Goal: Communication & Community: Answer question/provide support

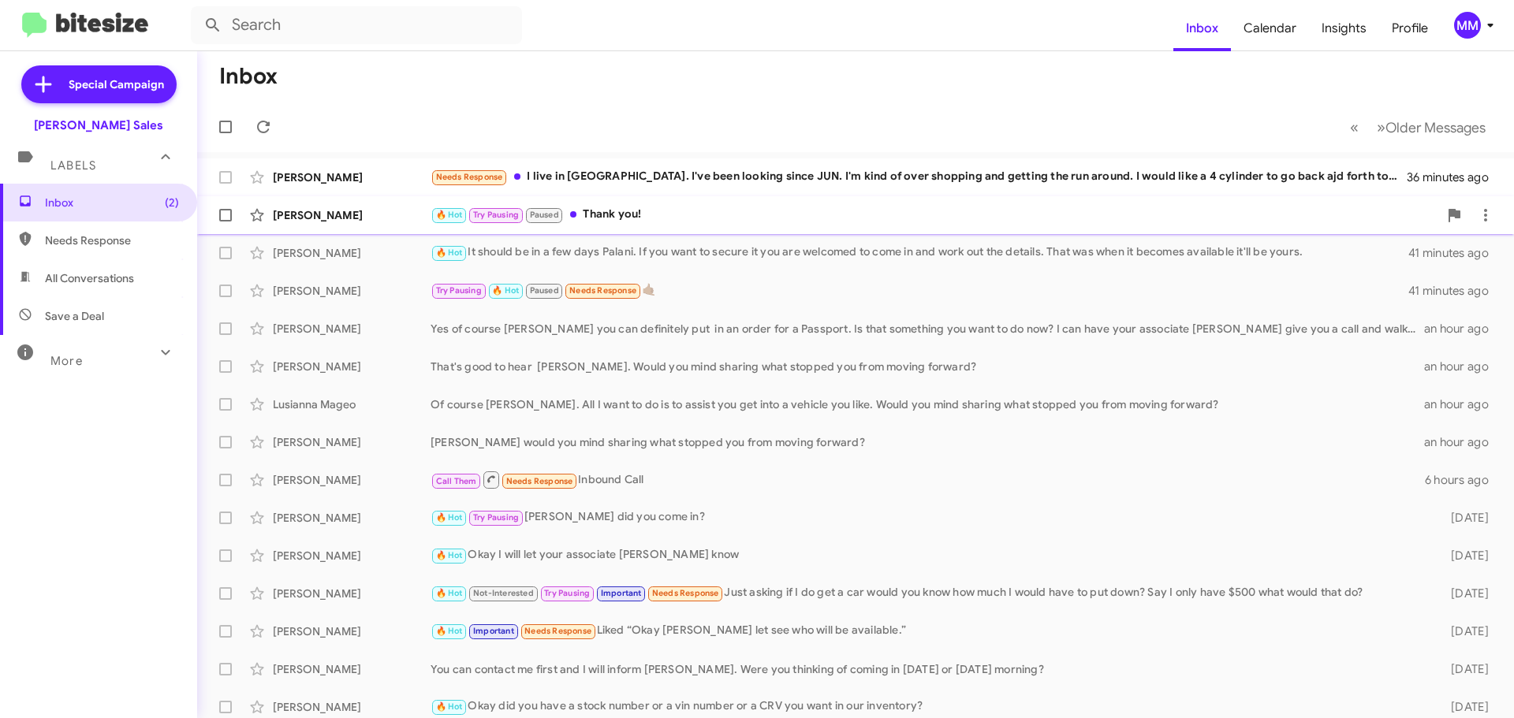
click at [363, 212] on div "[PERSON_NAME]" at bounding box center [352, 215] width 158 height 16
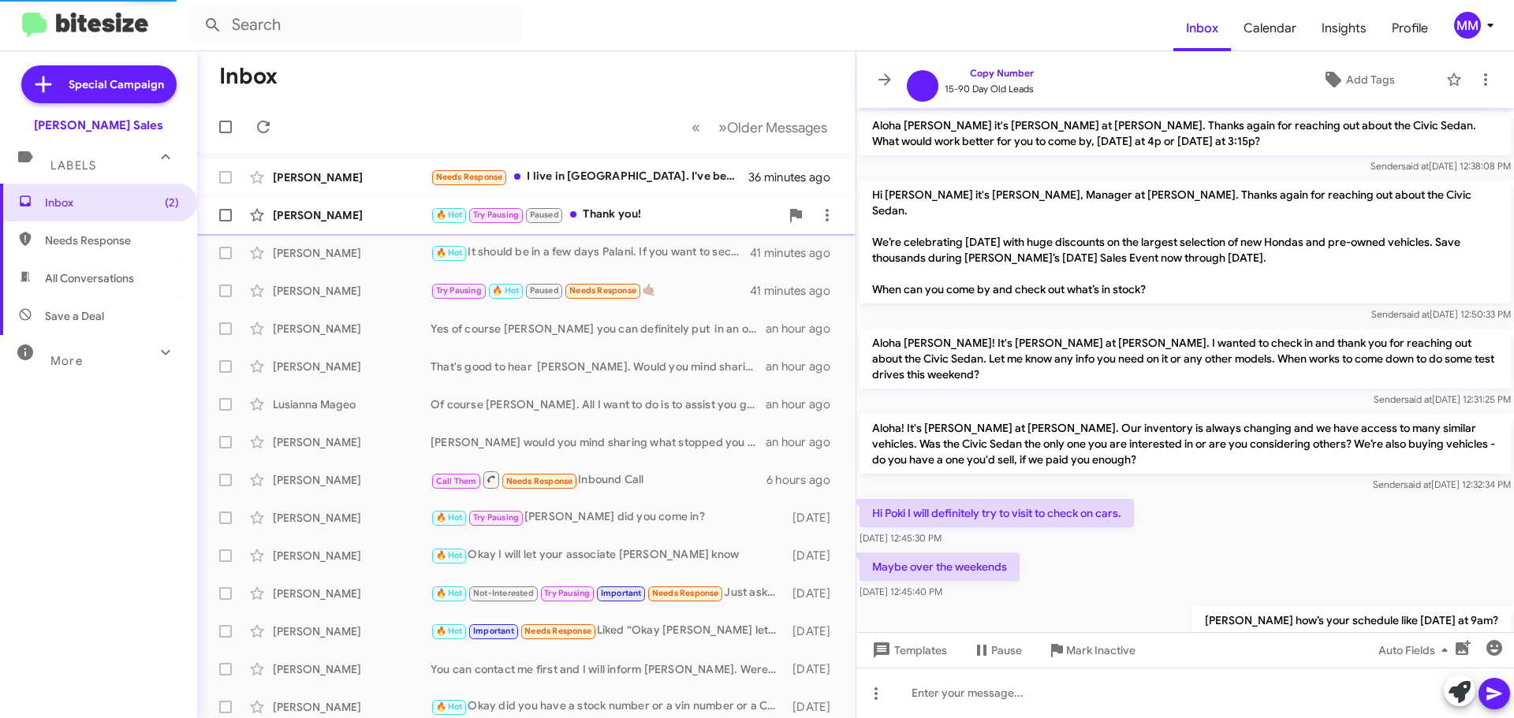
scroll to position [796, 0]
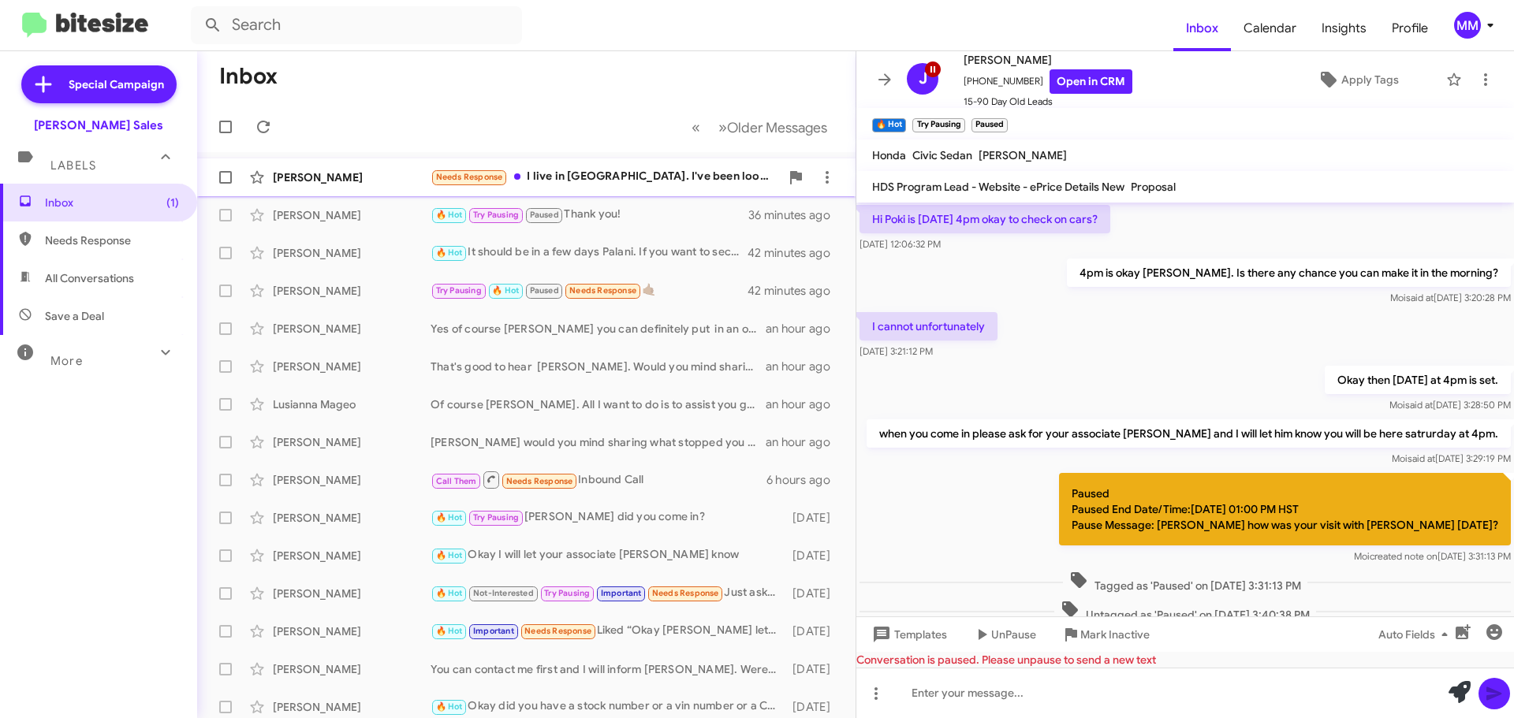
click at [393, 172] on div "[PERSON_NAME]" at bounding box center [352, 178] width 158 height 16
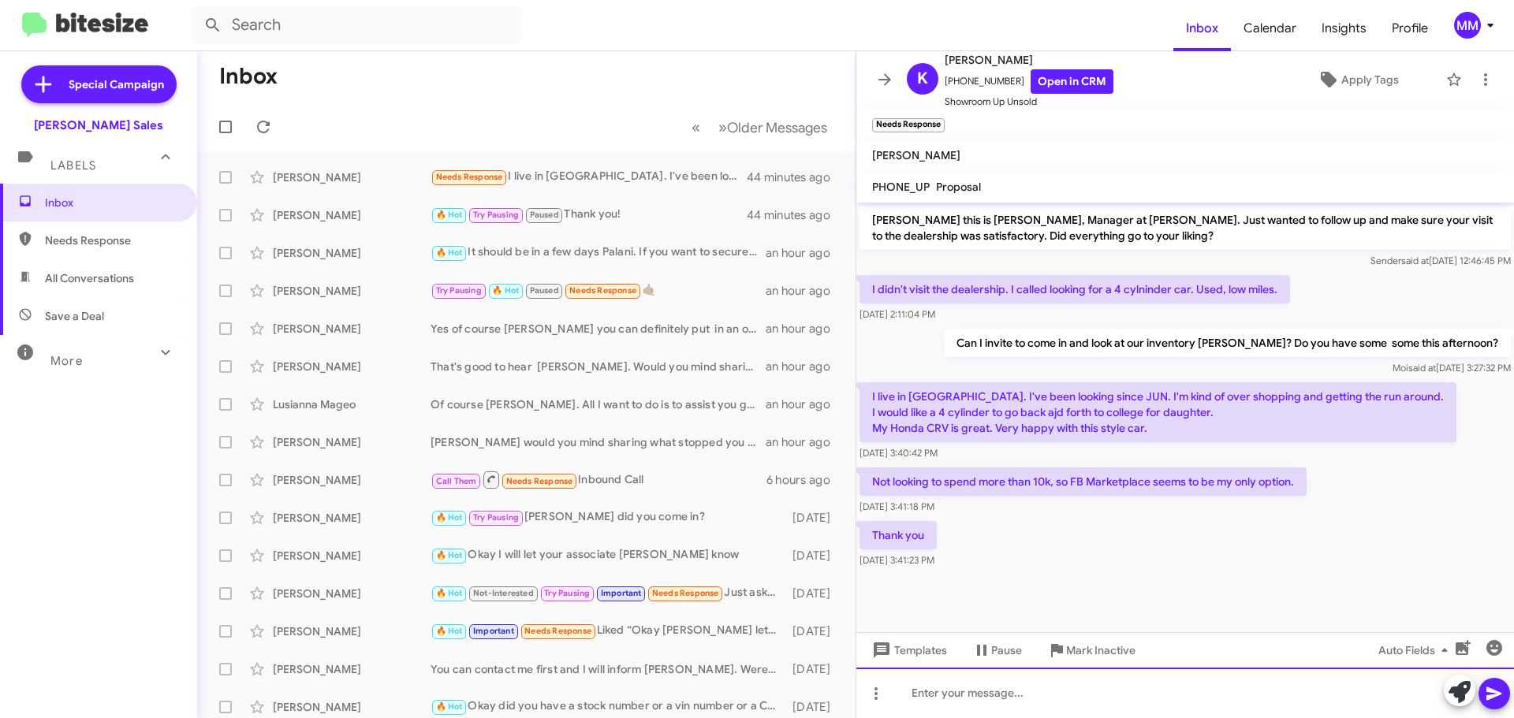
click at [978, 707] on div at bounding box center [1185, 693] width 658 height 50
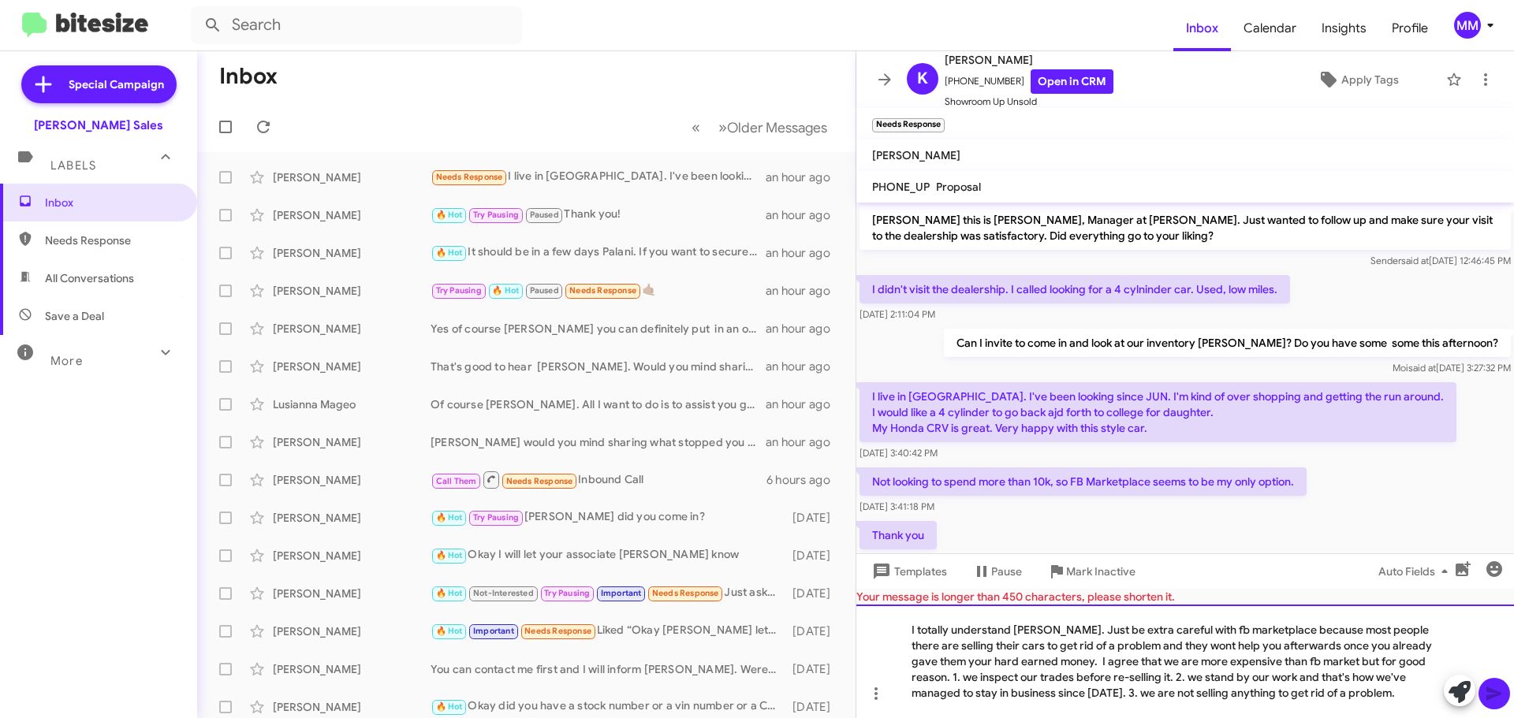
click at [1323, 718] on html "Inbox Calendar Insights Profile MM Special Campaign [PERSON_NAME] Sales Labels …" at bounding box center [757, 359] width 1514 height 718
click at [1325, 707] on div "I totally understand [PERSON_NAME]. Just be extra careful with fb marketplace b…" at bounding box center [1185, 662] width 658 height 114
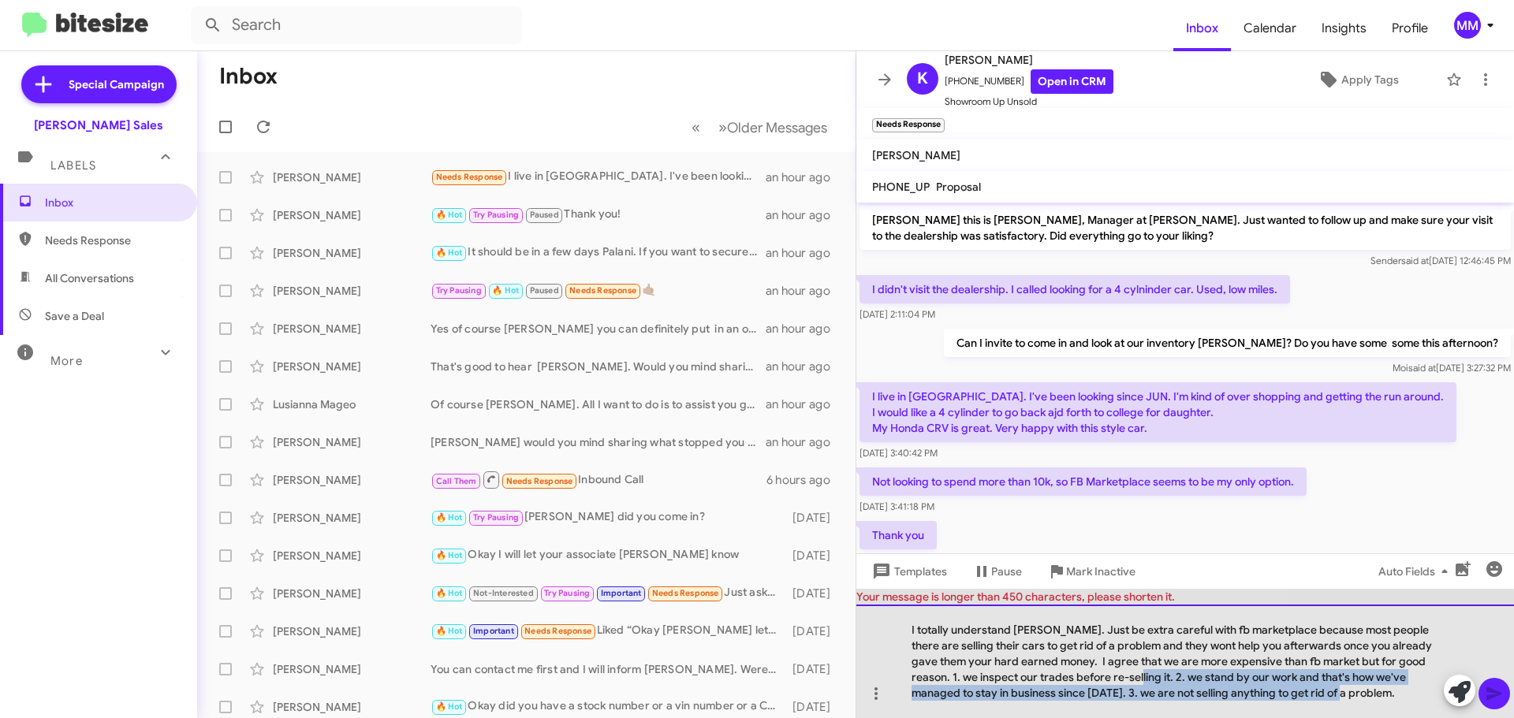
drag, startPoint x: 1105, startPoint y: 678, endPoint x: 1288, endPoint y: 707, distance: 185.3
click at [1288, 707] on div "I totally understand [PERSON_NAME]. Just be extra careful with fb marketplace b…" at bounding box center [1185, 662] width 658 height 114
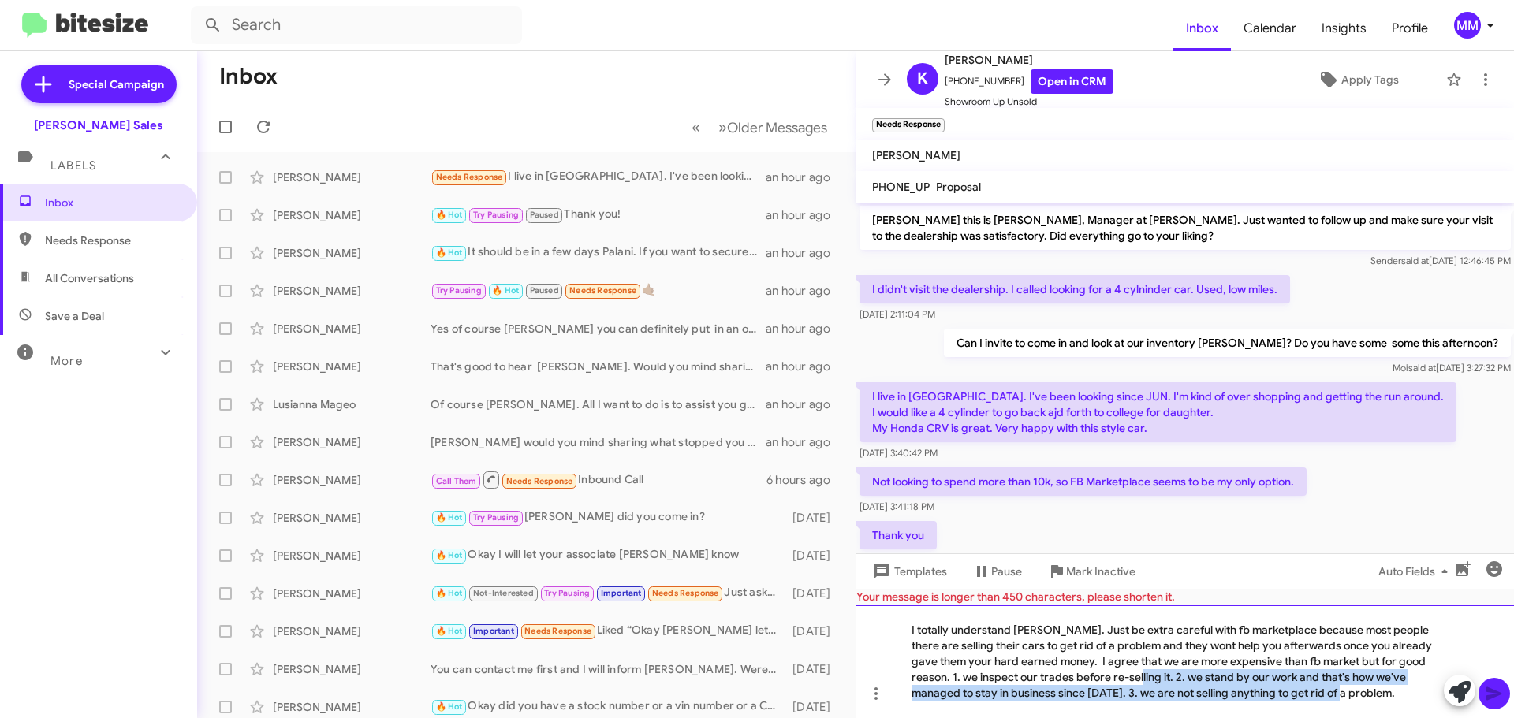
copy div "2. we stand by our work and that's how we've managed to stay in business since …"
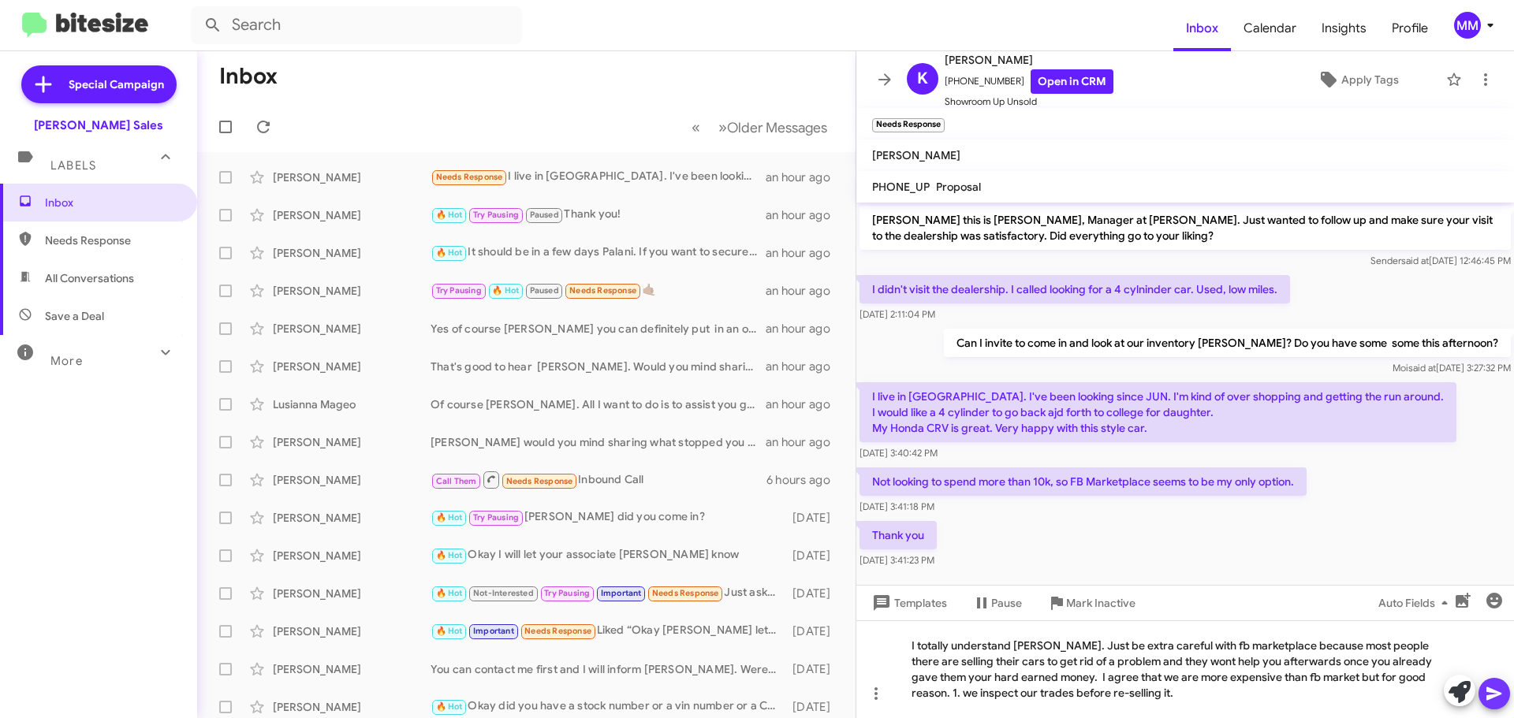
click at [1493, 696] on icon at bounding box center [1494, 694] width 15 height 13
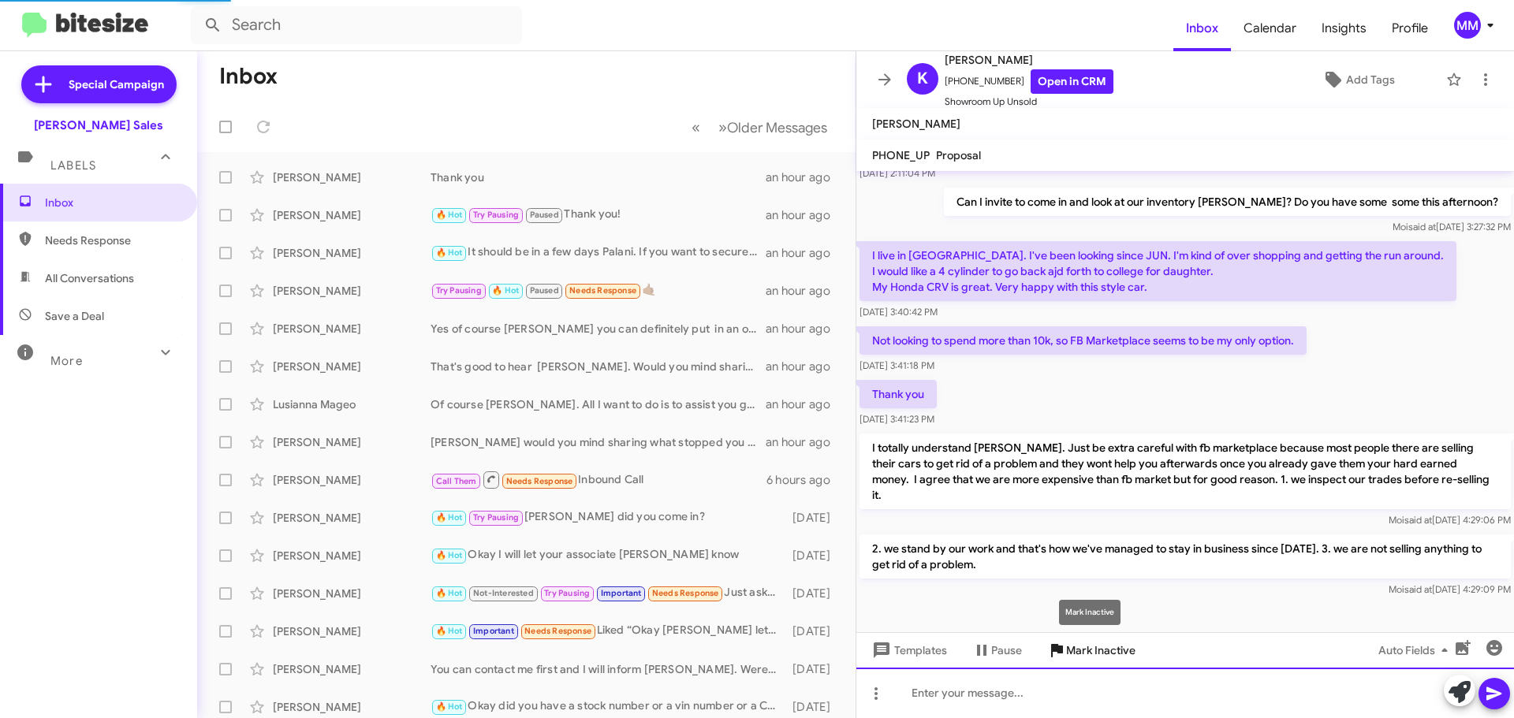
scroll to position [94, 0]
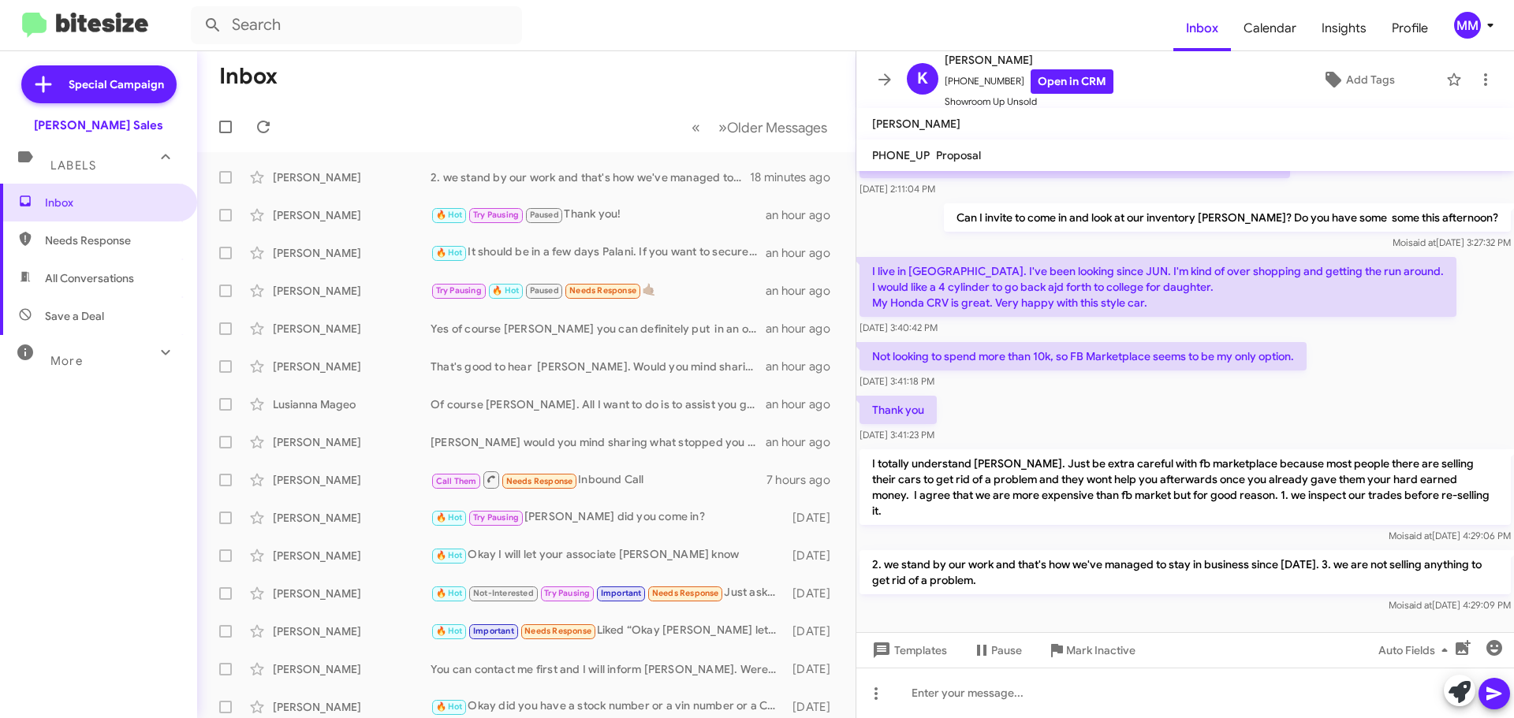
click at [99, 243] on span "Needs Response" at bounding box center [112, 241] width 134 height 16
type input "in:needs-response"
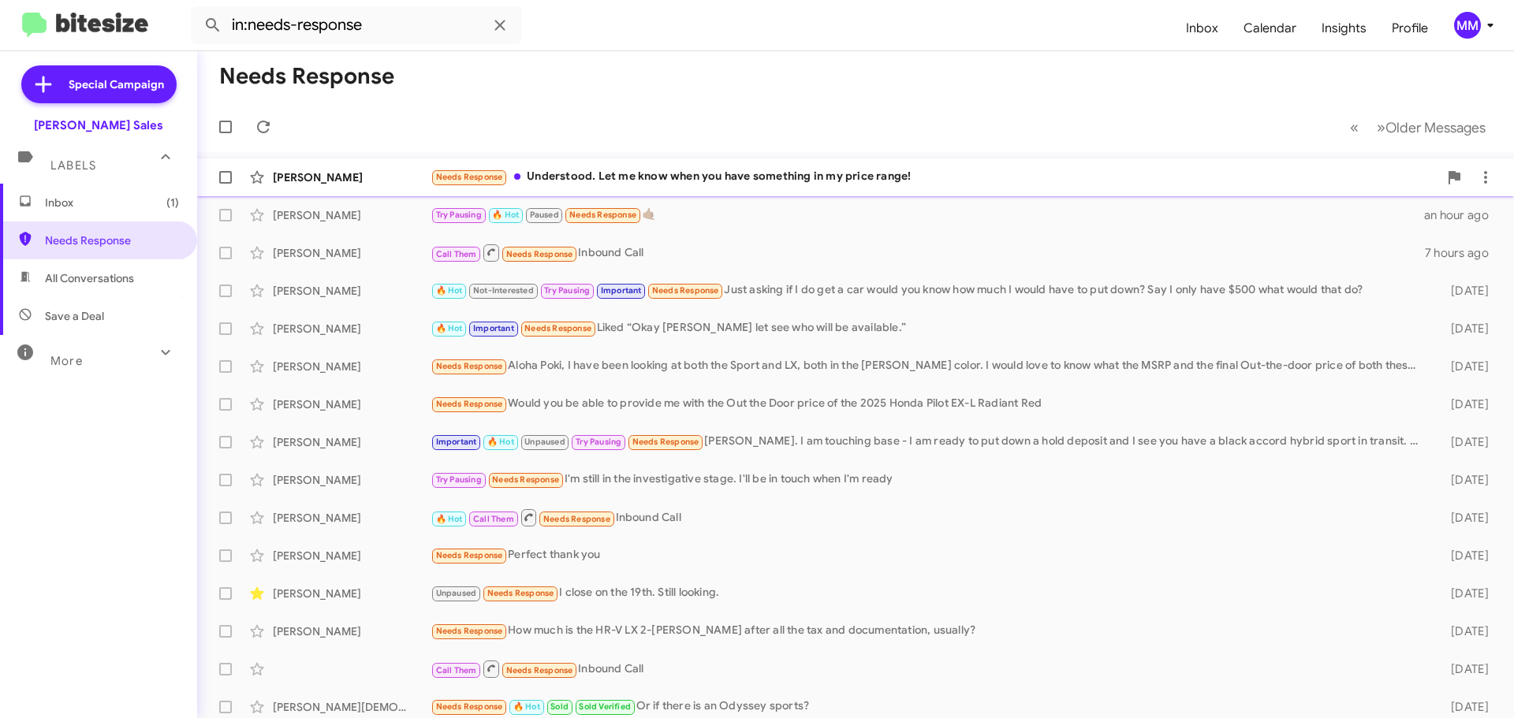
click at [335, 172] on div "[PERSON_NAME]" at bounding box center [352, 178] width 158 height 16
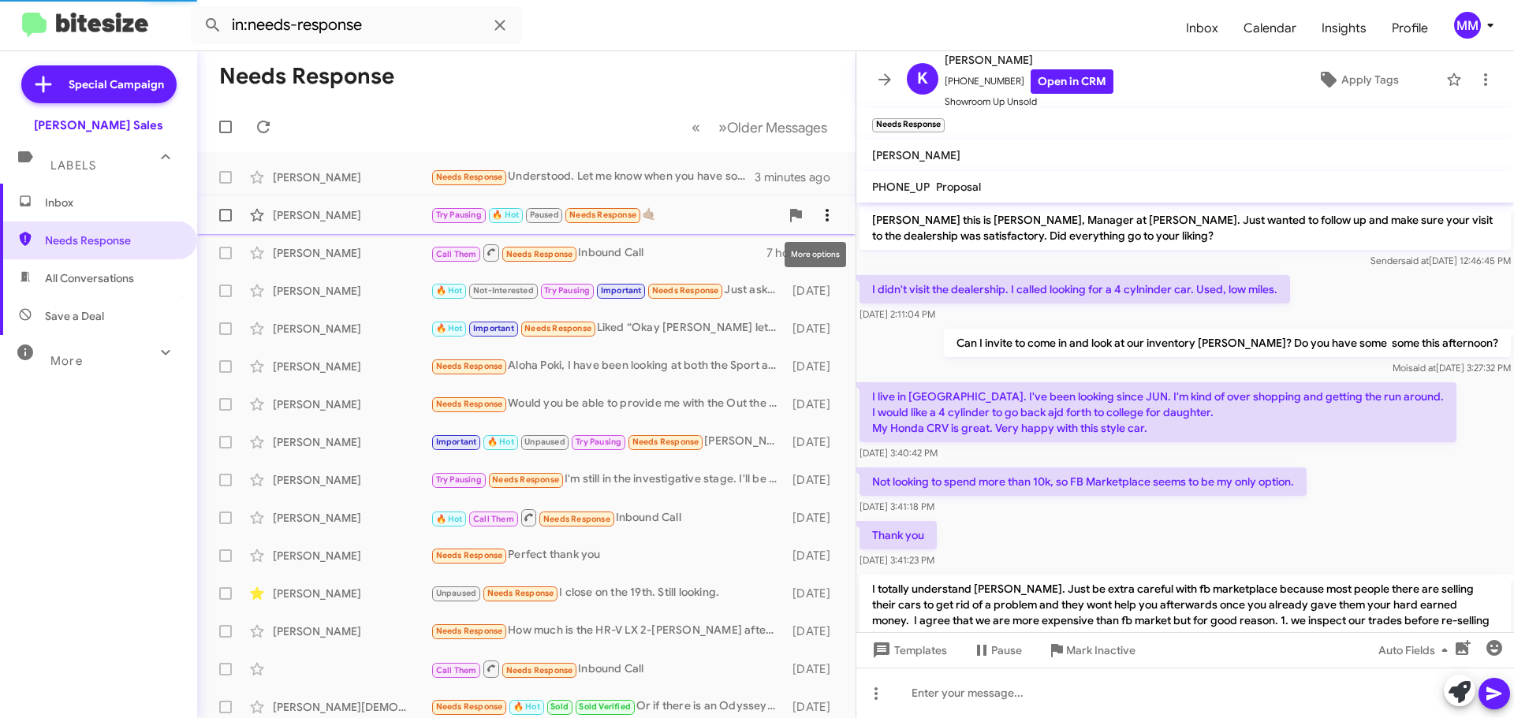
scroll to position [151, 0]
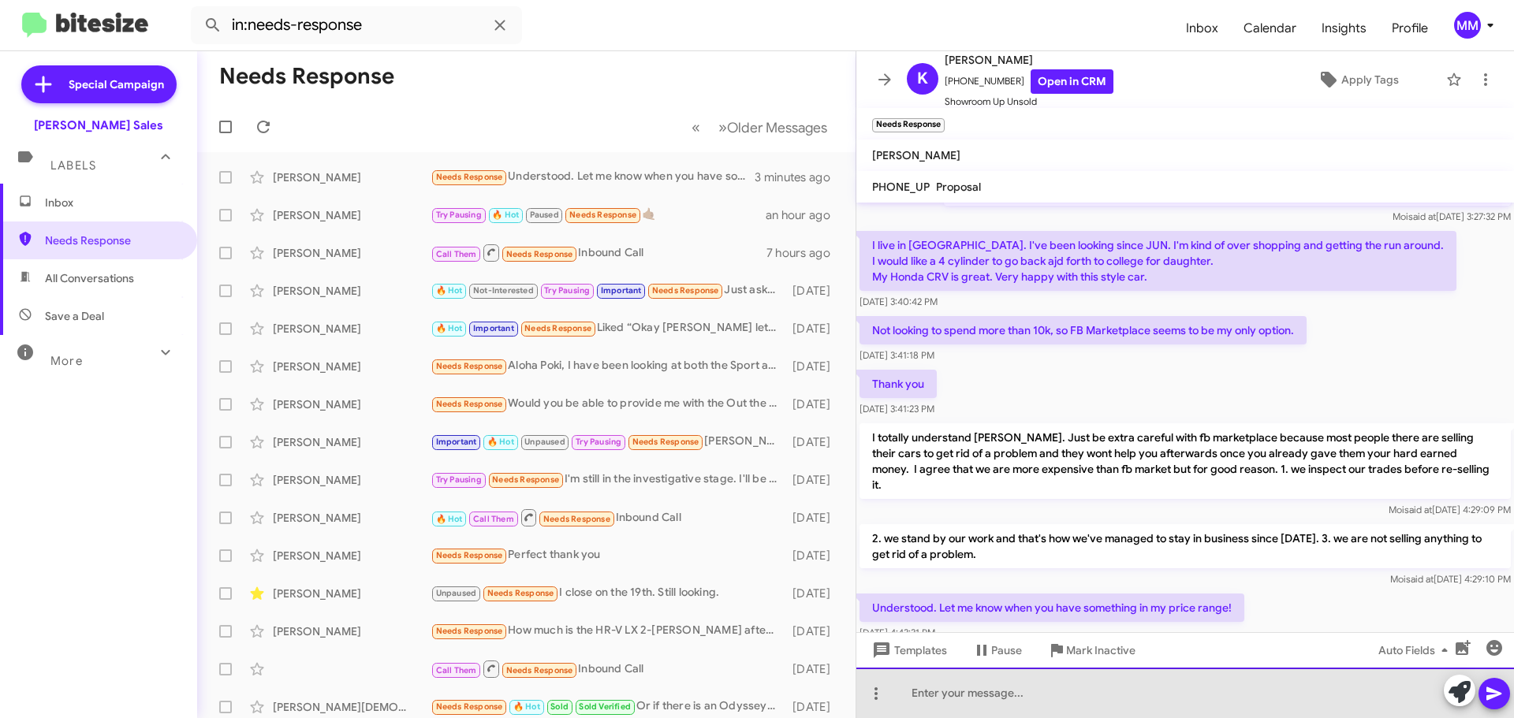
click at [942, 691] on div at bounding box center [1185, 693] width 658 height 50
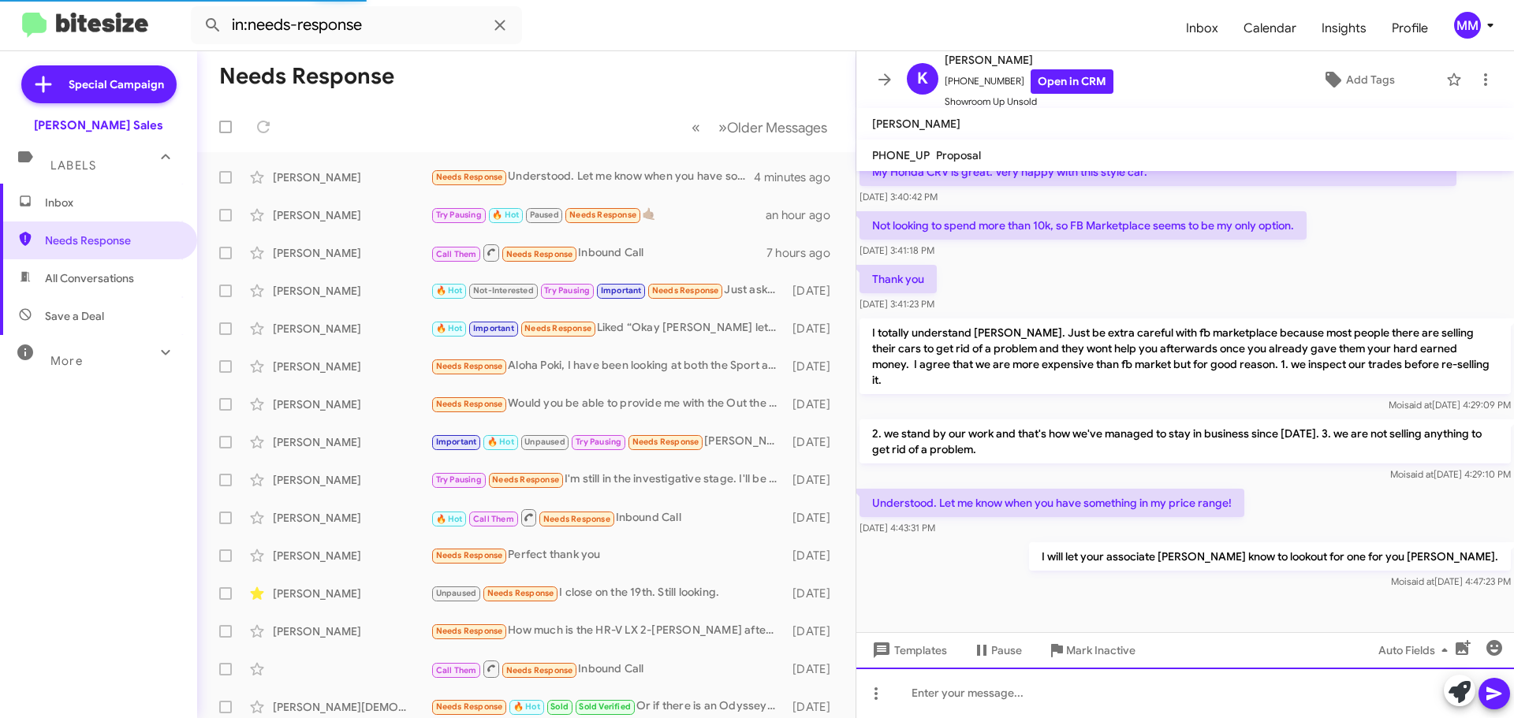
scroll to position [209, 0]
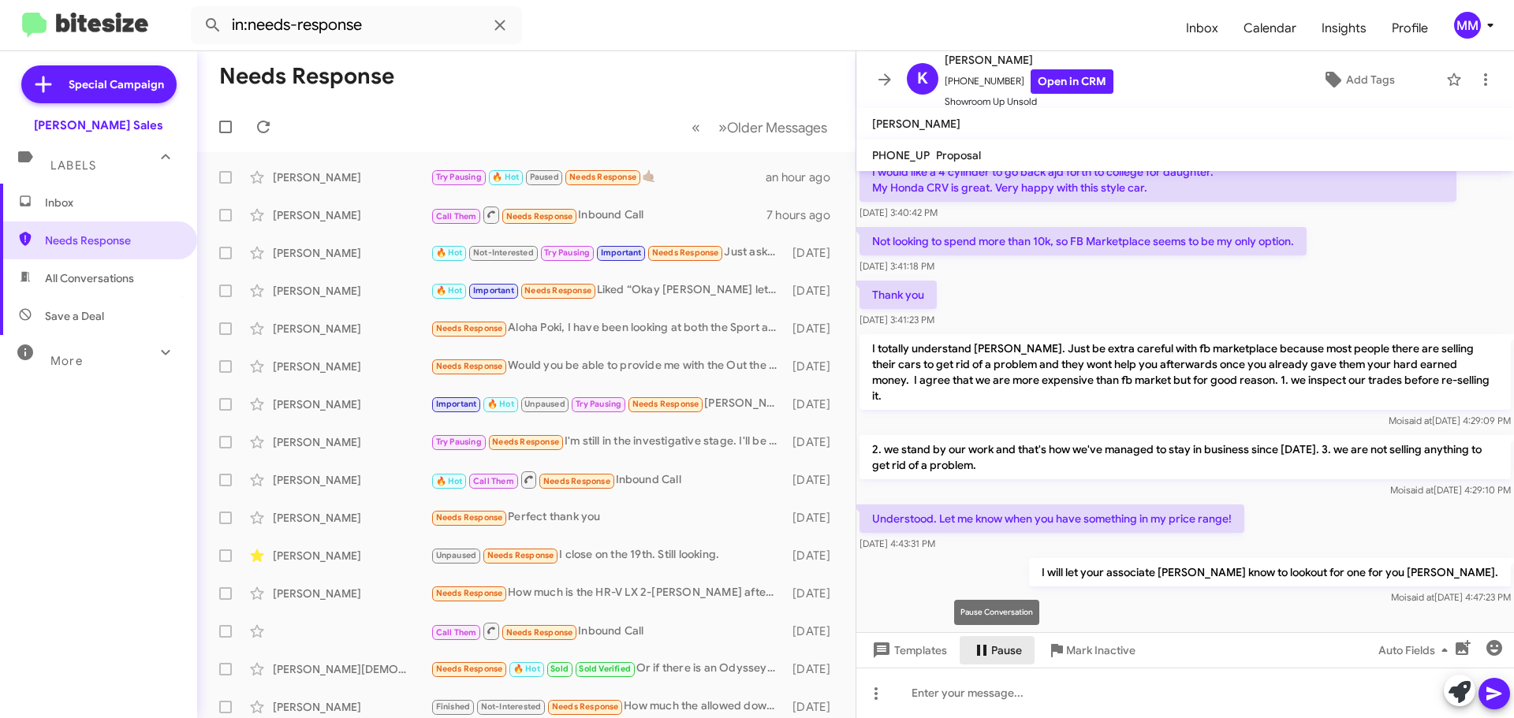
click at [983, 651] on icon at bounding box center [981, 650] width 19 height 19
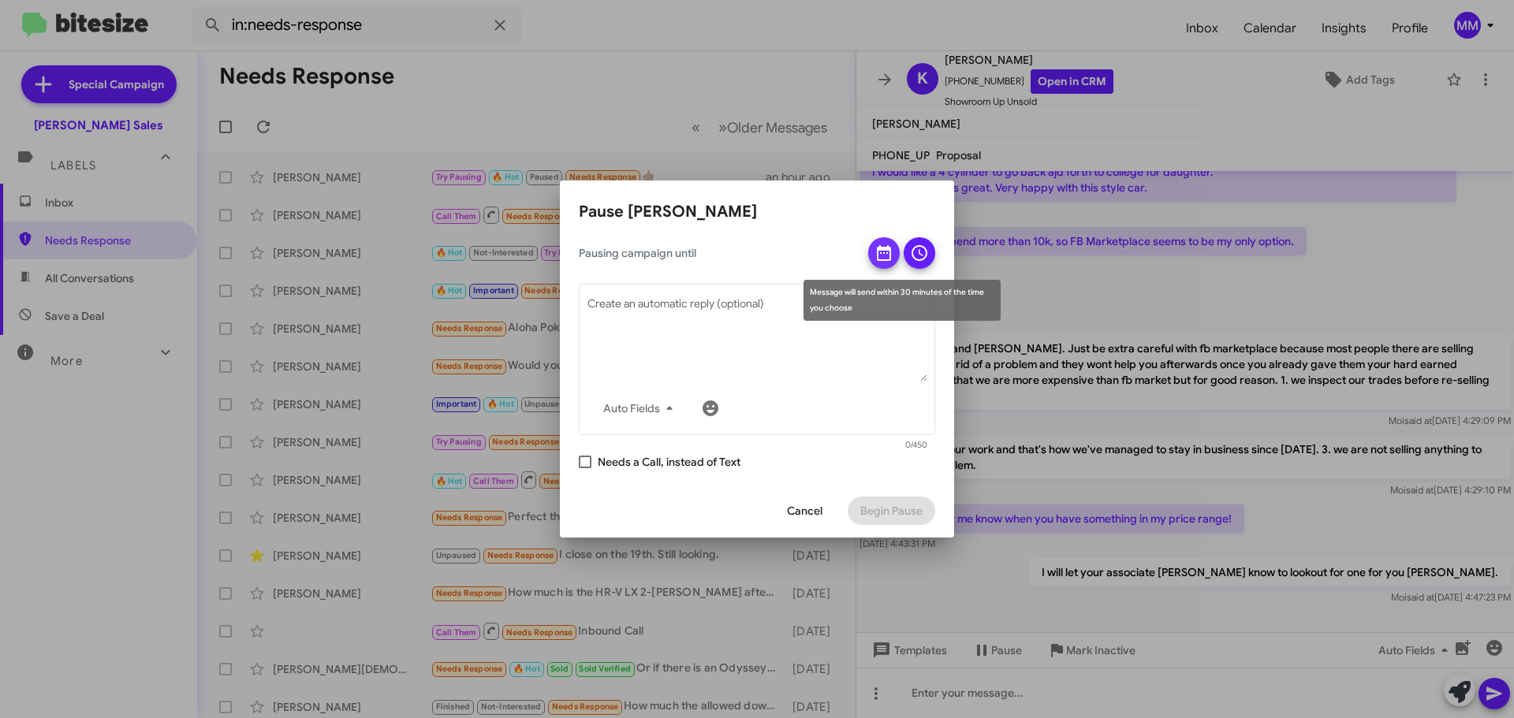
click at [884, 254] on icon at bounding box center [884, 253] width 19 height 19
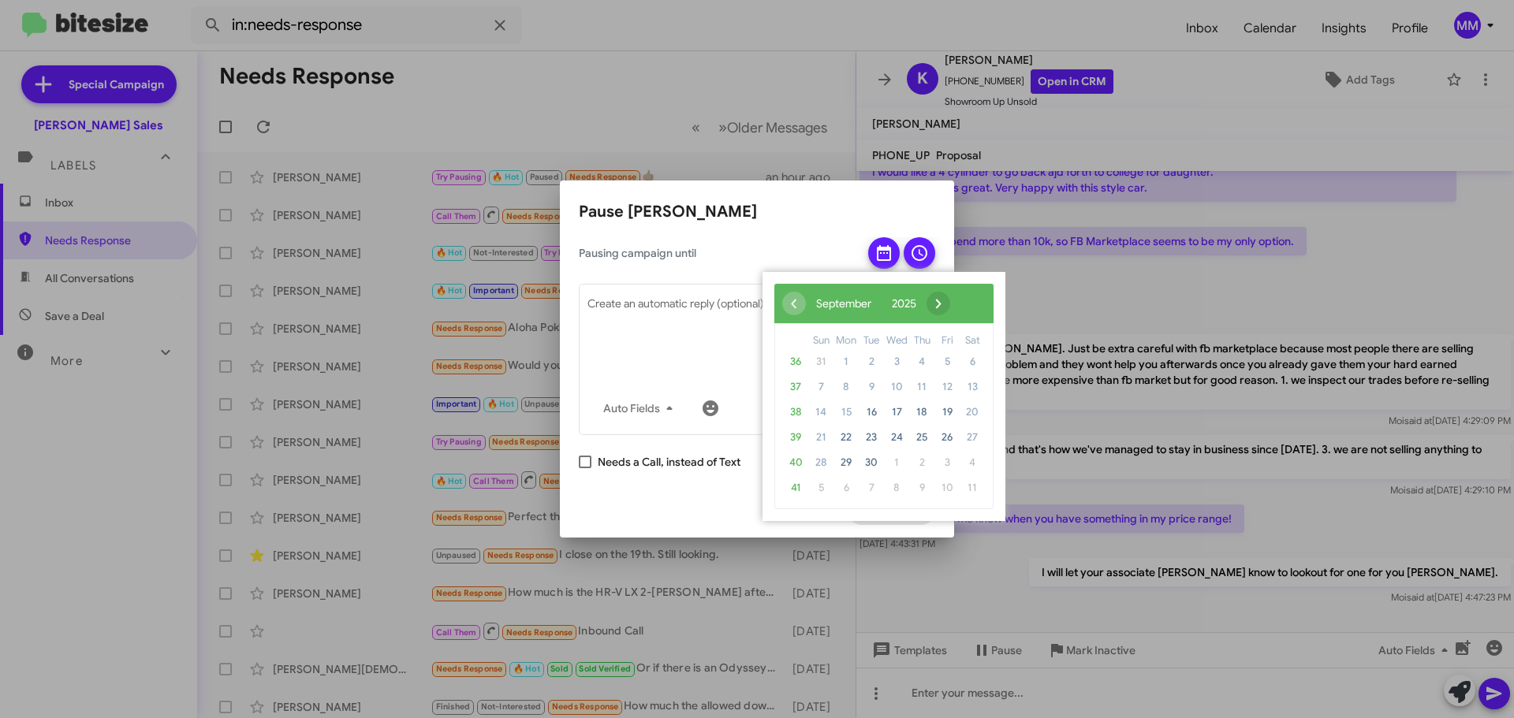
click at [950, 301] on span "›" at bounding box center [939, 304] width 24 height 24
click at [900, 389] on span "8" at bounding box center [896, 387] width 25 height 25
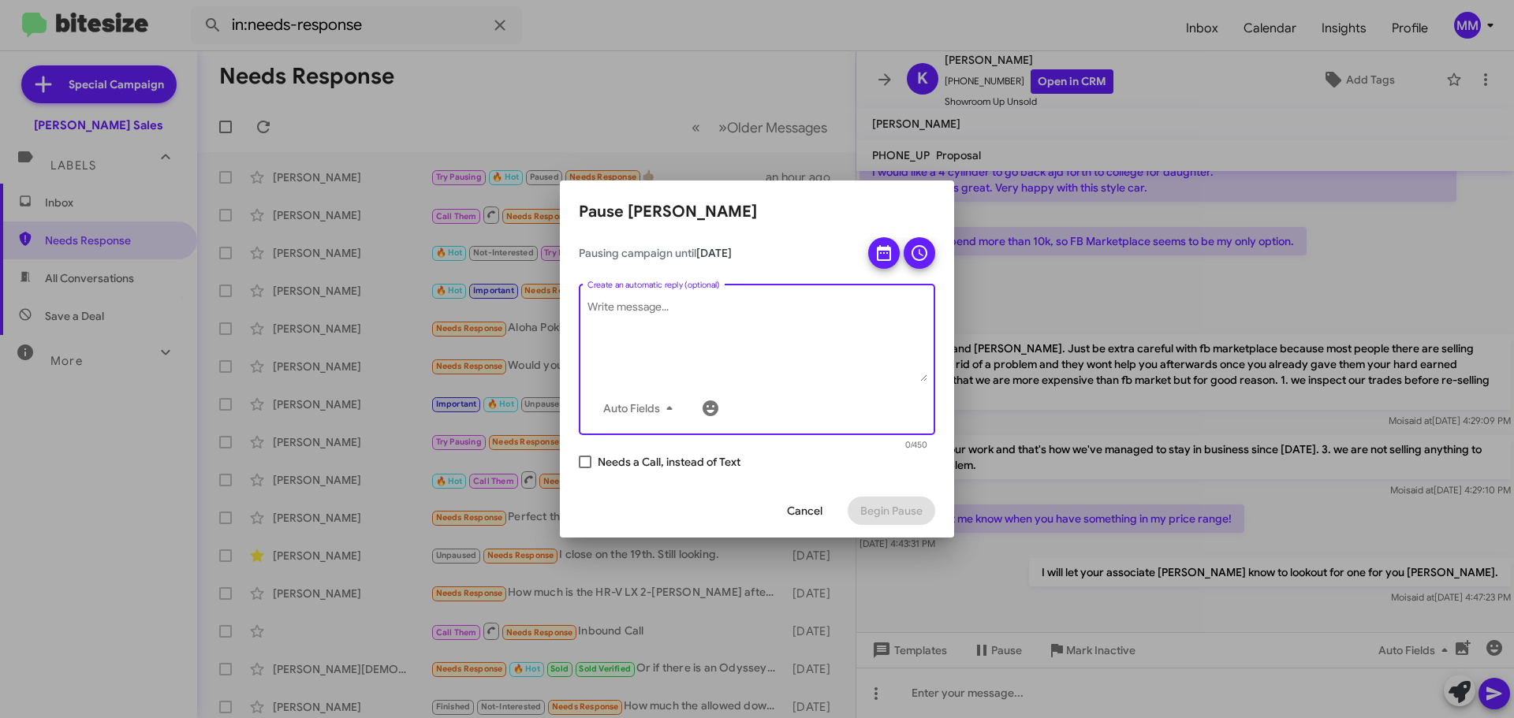
click at [649, 317] on textarea "Create an automatic reply (optional)" at bounding box center [758, 341] width 340 height 82
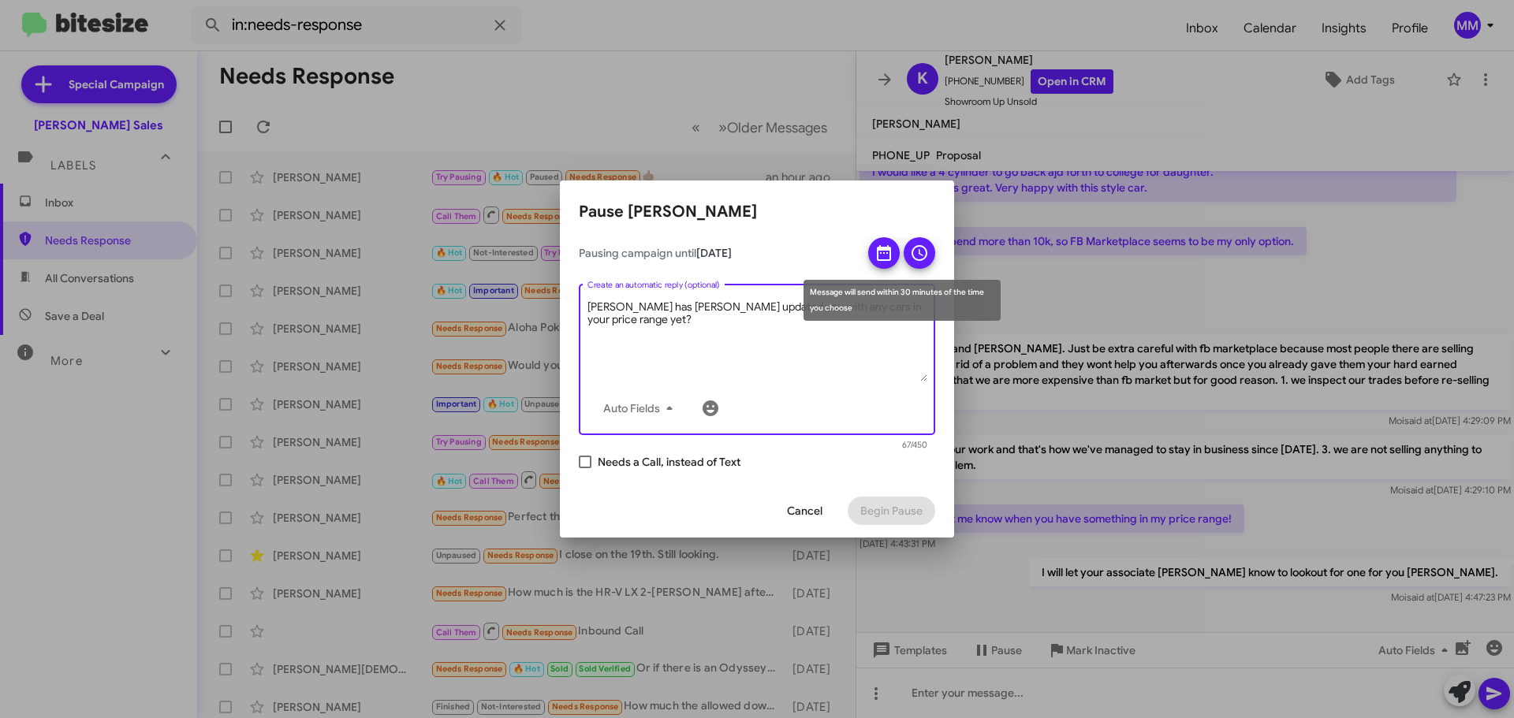
type textarea "[PERSON_NAME] has [PERSON_NAME] updated you with any cars in your price range y…"
click at [925, 258] on icon at bounding box center [920, 253] width 16 height 16
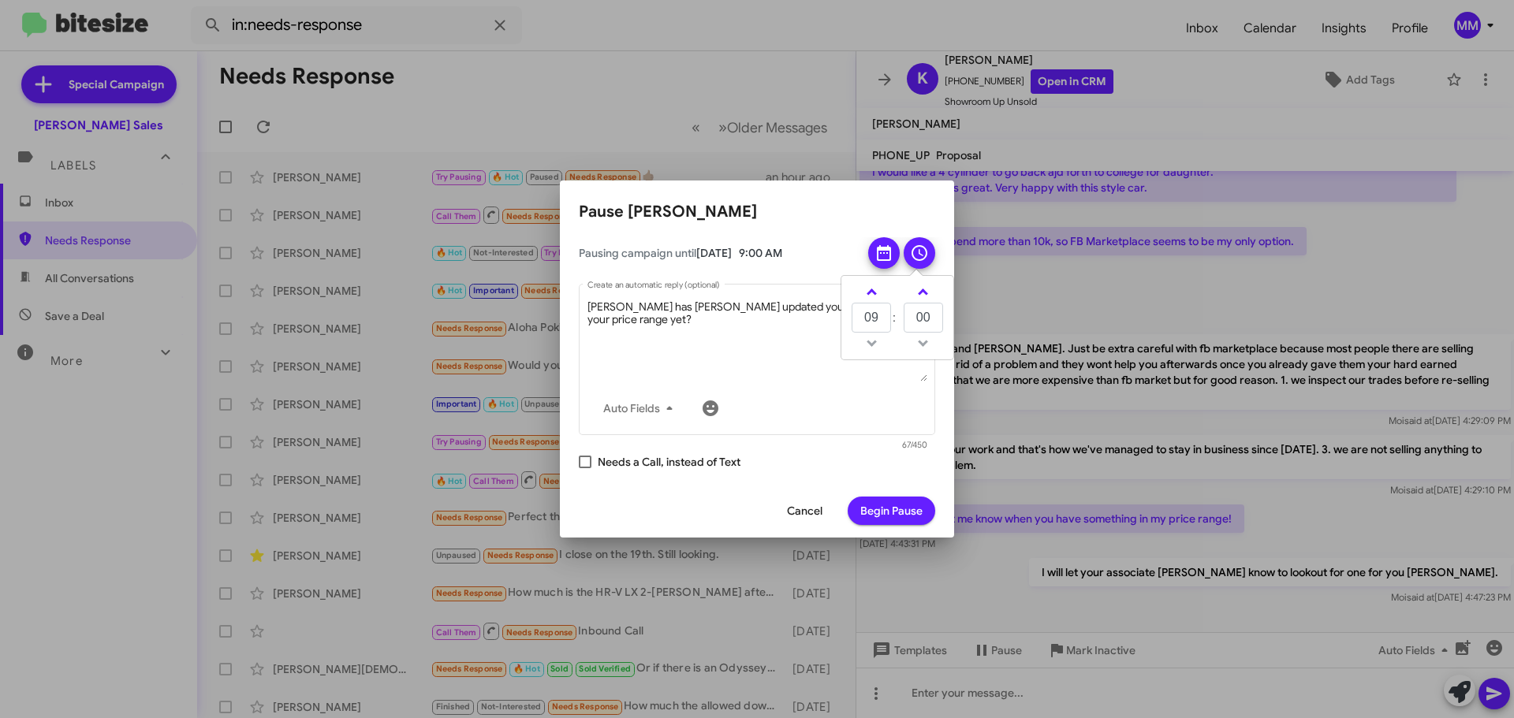
click at [876, 345] on td at bounding box center [871, 344] width 41 height 20
click at [877, 297] on link at bounding box center [872, 292] width 28 height 18
click at [877, 293] on link at bounding box center [872, 292] width 28 height 18
click at [871, 290] on span at bounding box center [872, 294] width 10 height 10
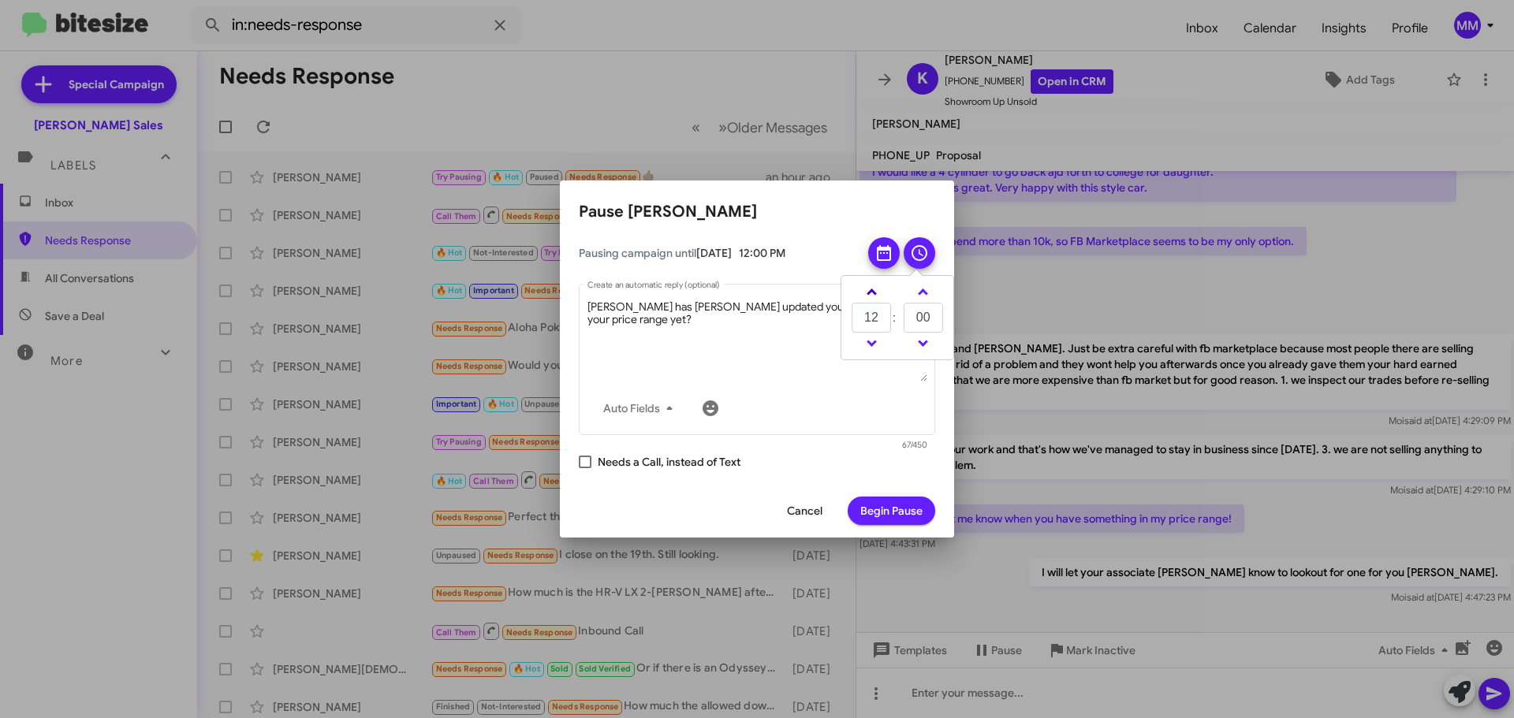
type input "13"
click at [909, 507] on span "Begin Pause" at bounding box center [891, 511] width 62 height 28
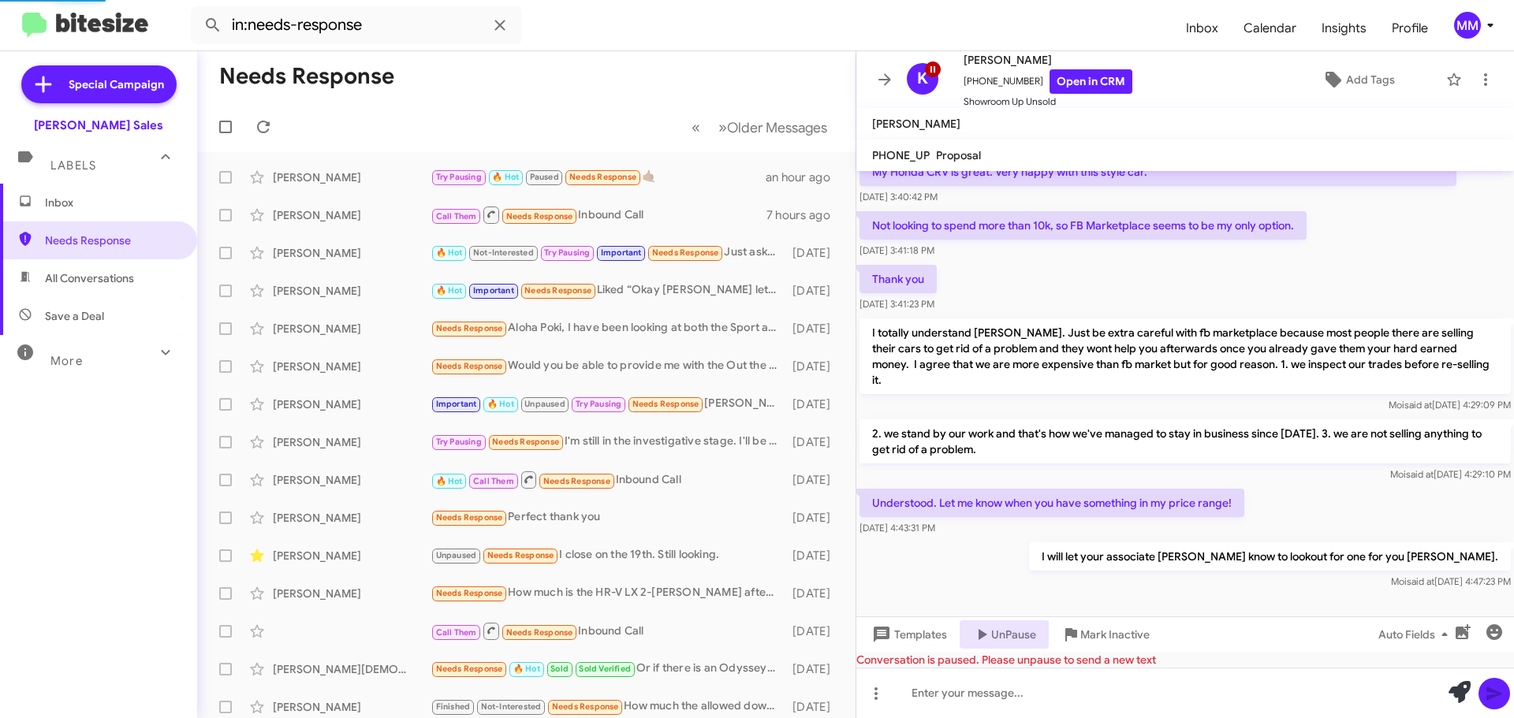
scroll to position [0, 0]
